Goal: Information Seeking & Learning: Learn about a topic

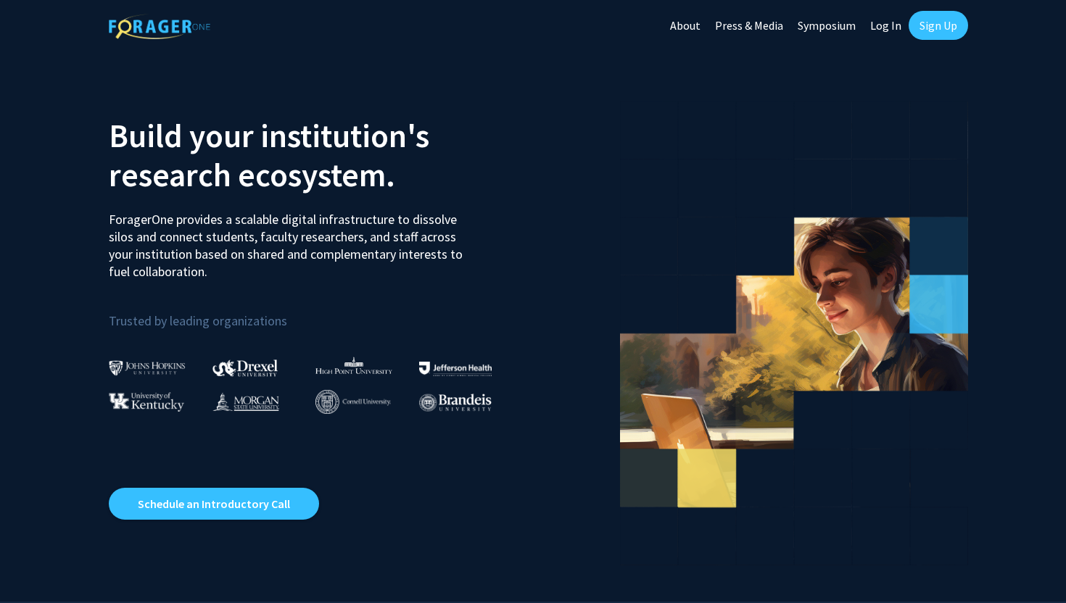
click at [886, 26] on link "Log In" at bounding box center [886, 25] width 46 height 51
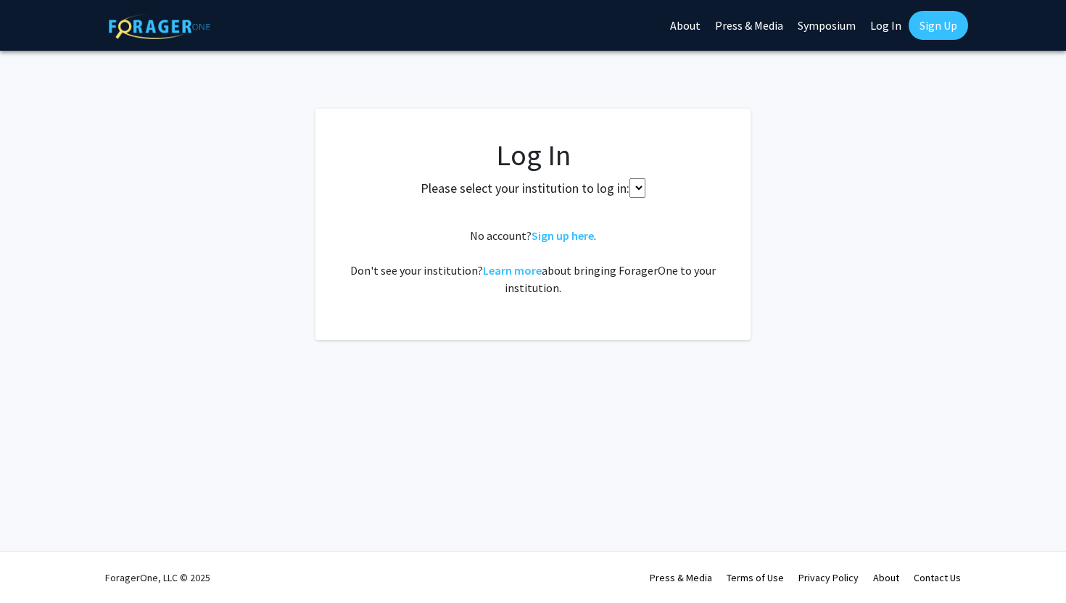
select select
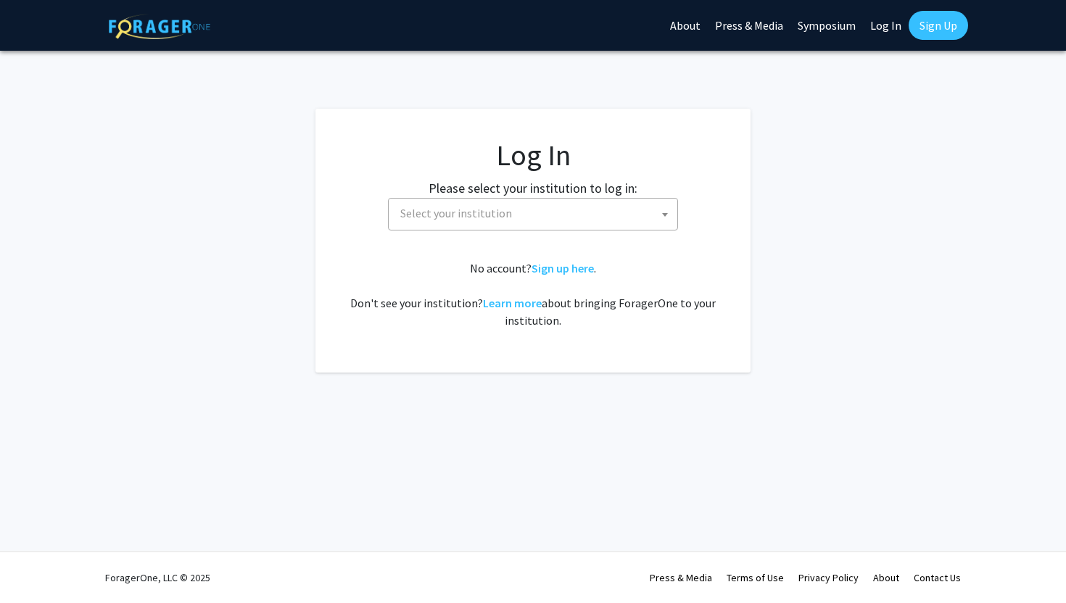
click at [536, 207] on span "Select your institution" at bounding box center [535, 214] width 283 height 30
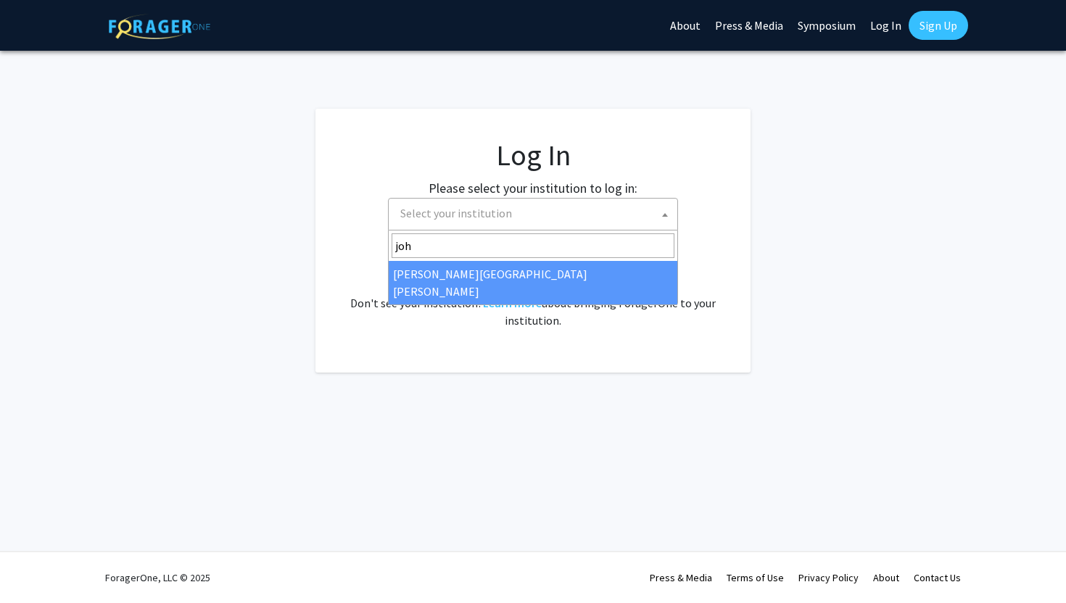
type input "joh"
select select "1"
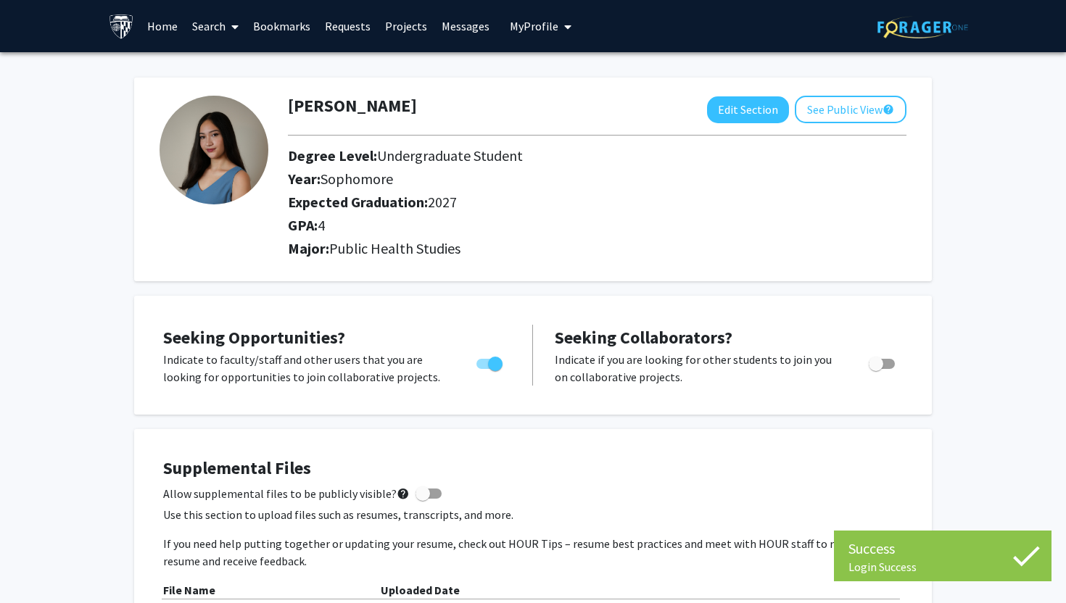
click at [212, 22] on link "Search" at bounding box center [215, 26] width 61 height 51
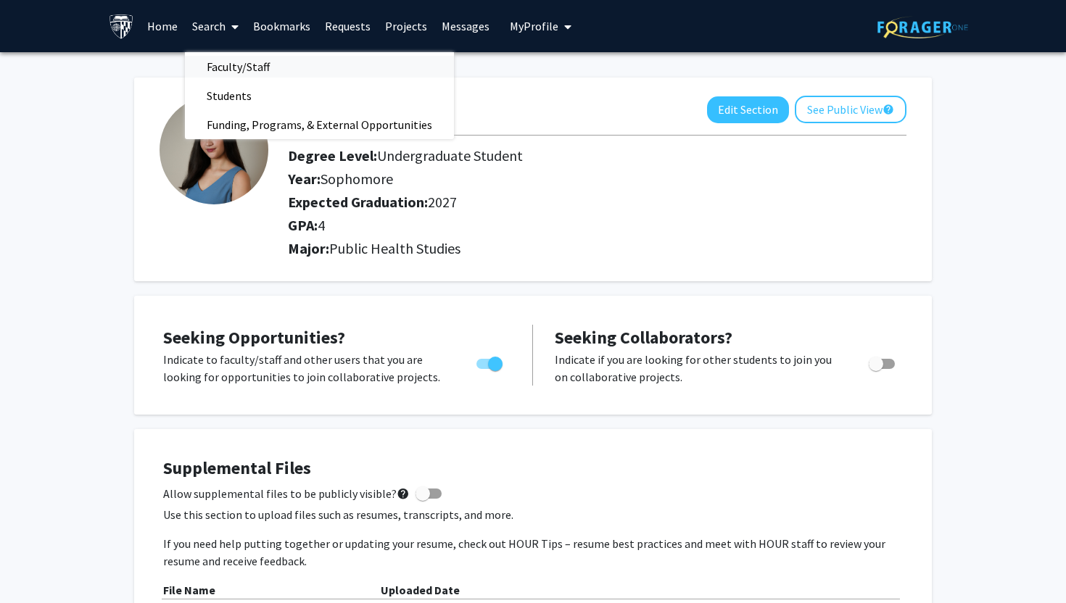
click at [241, 70] on span "Faculty/Staff" at bounding box center [238, 66] width 107 height 29
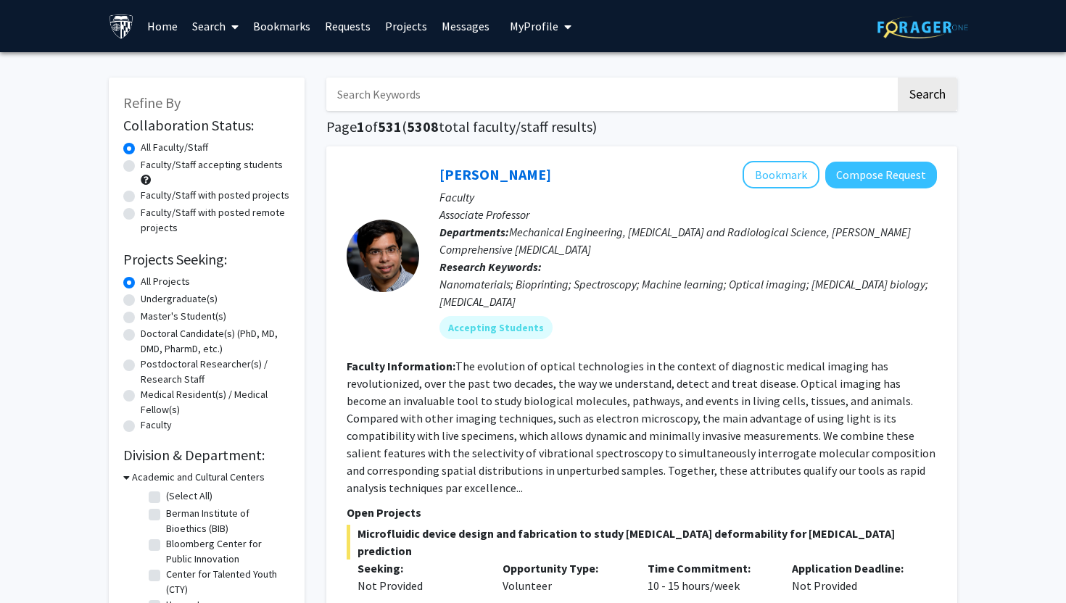
click at [234, 196] on label "Faculty/Staff with posted projects" at bounding box center [215, 195] width 149 height 15
click at [150, 196] on input "Faculty/Staff with posted projects" at bounding box center [145, 192] width 9 height 9
radio input "true"
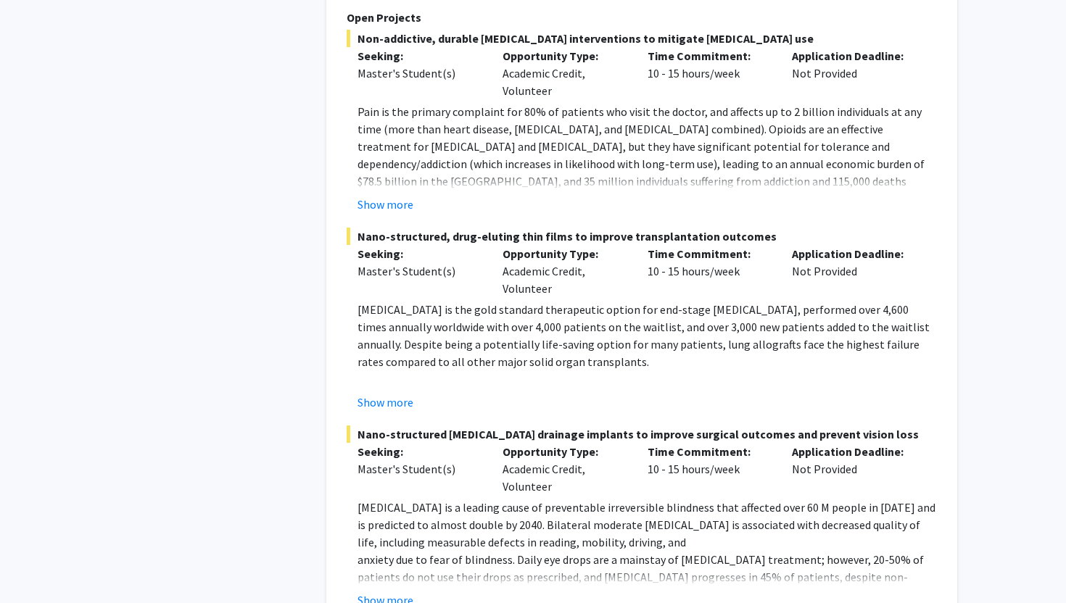
scroll to position [6914, 0]
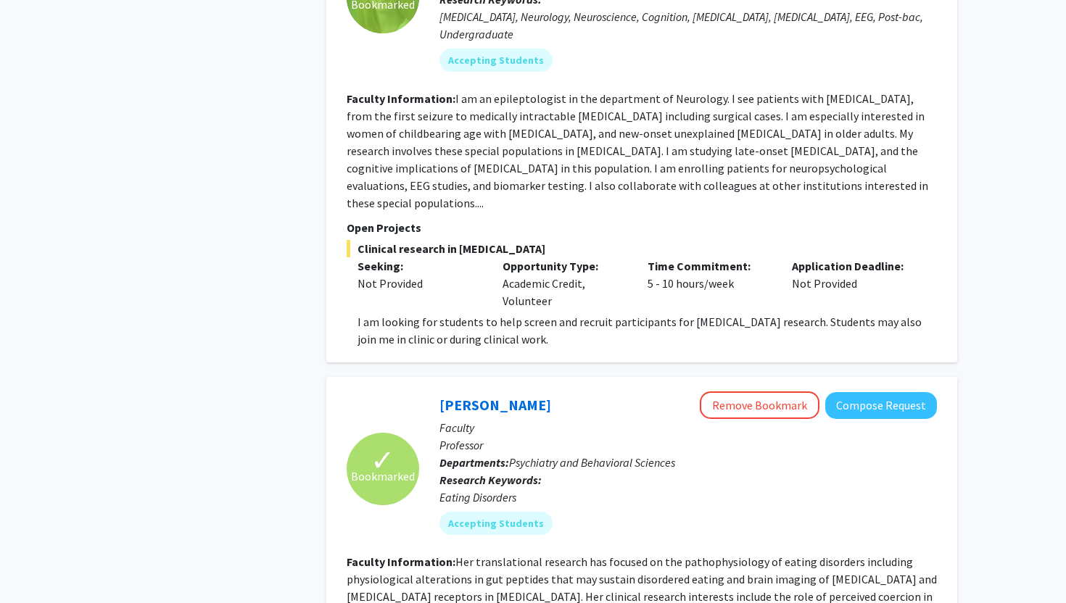
scroll to position [5100, 0]
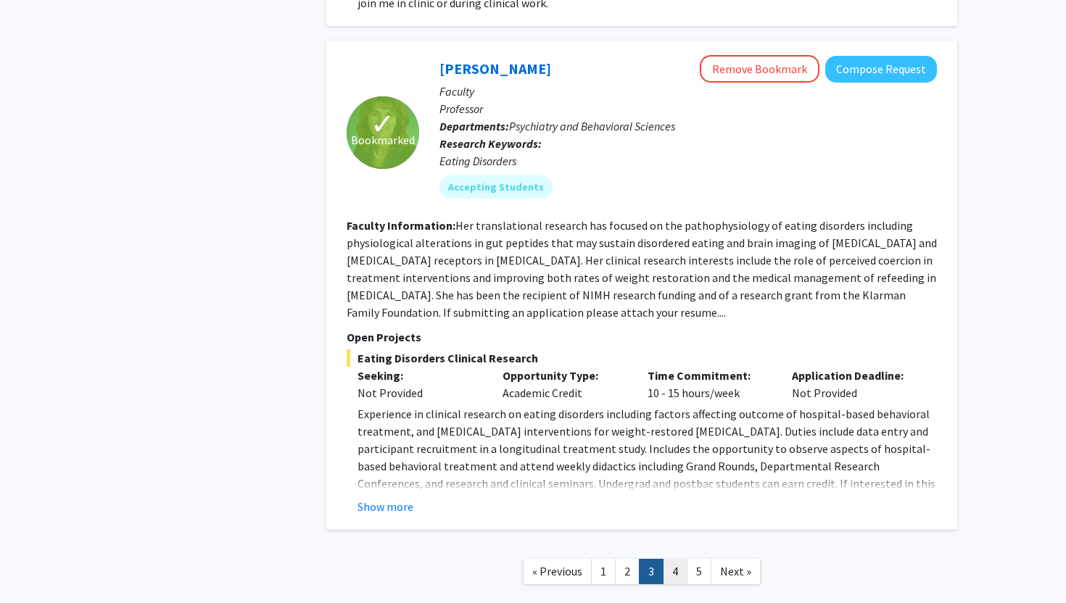
click at [681, 559] on link "4" at bounding box center [675, 571] width 25 height 25
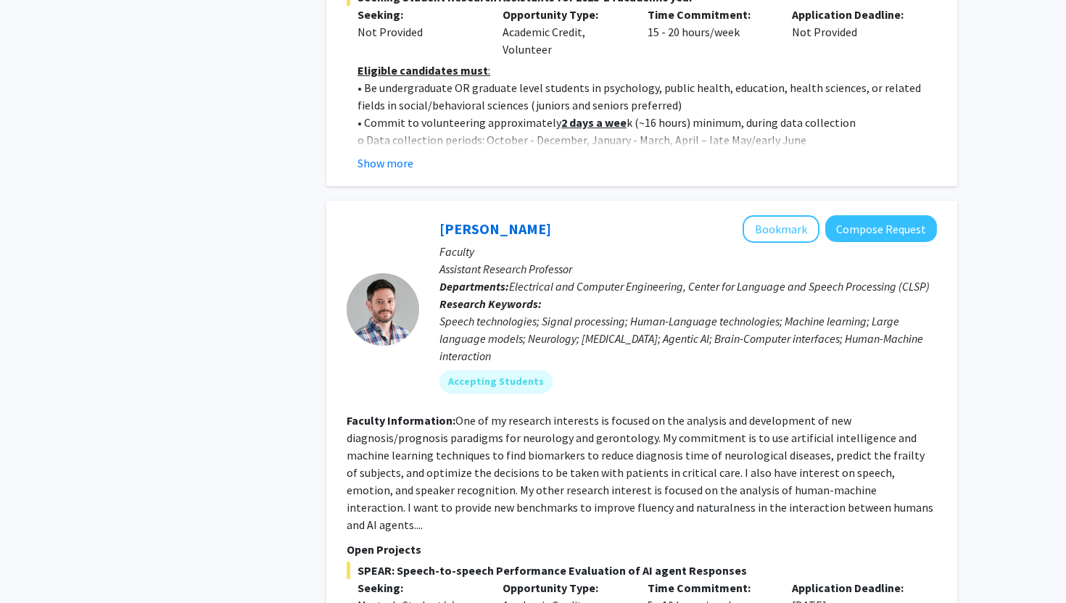
scroll to position [5207, 0]
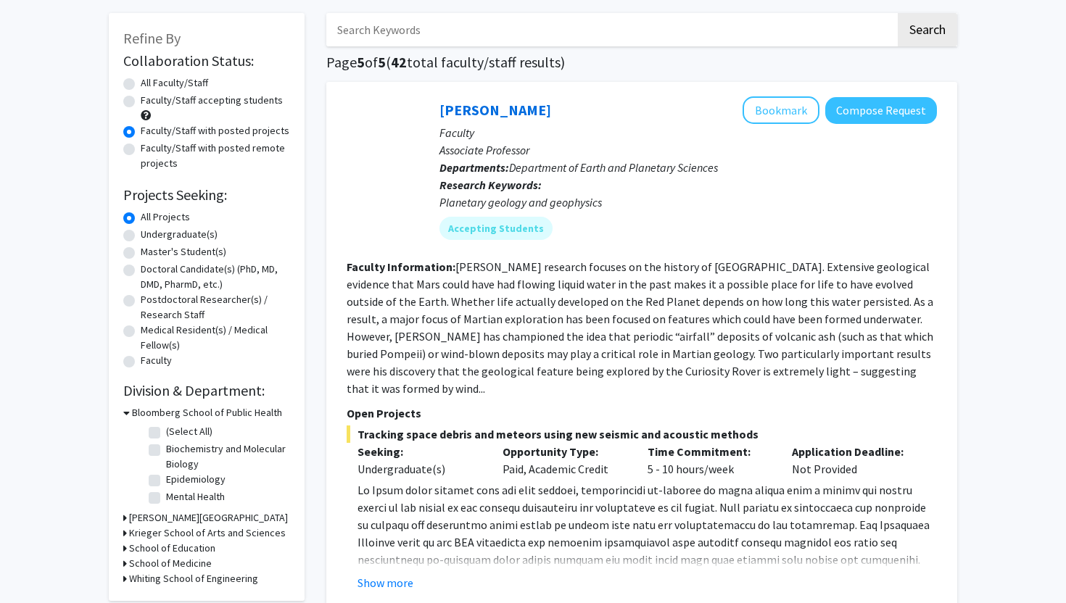
scroll to position [73, 0]
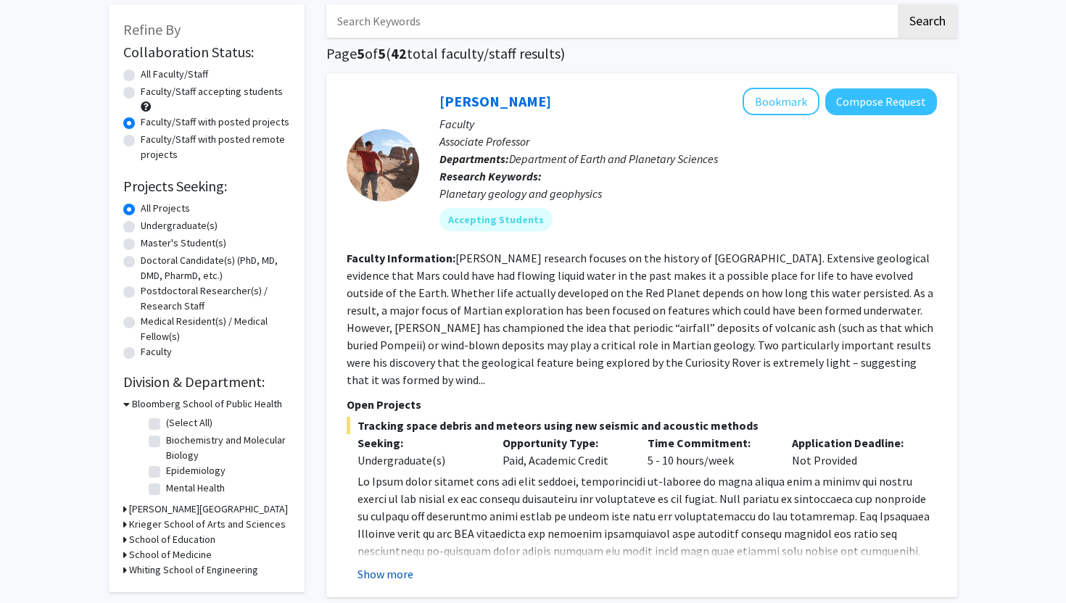
click at [395, 565] on button "Show more" at bounding box center [385, 573] width 56 height 17
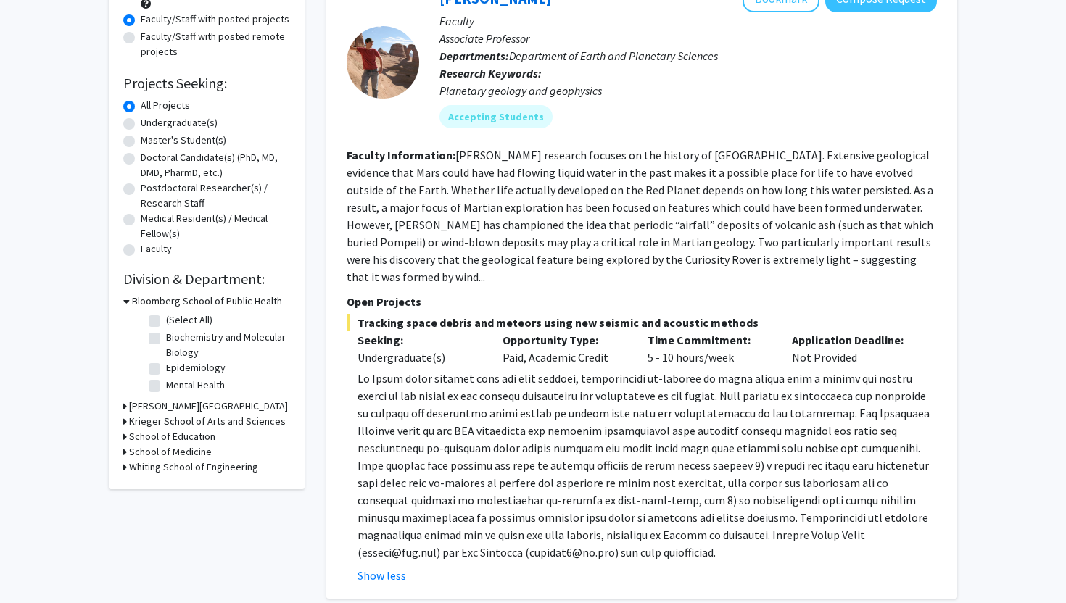
scroll to position [0, 0]
